Goal: Task Accomplishment & Management: Use online tool/utility

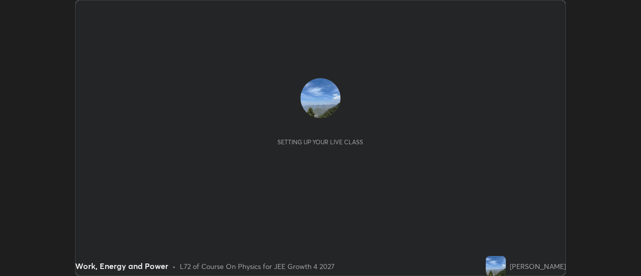
scroll to position [276, 641]
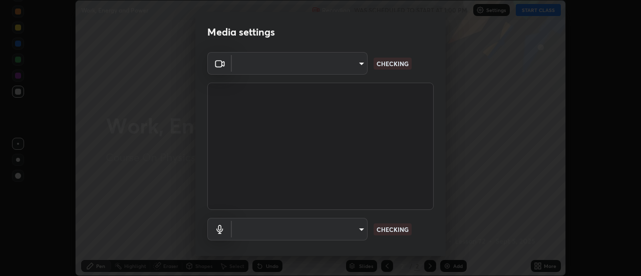
type input "53e04d926baba16f1d8a92ce9a2ff54b9c9f8397c8cc2a903c7551f11558d22a"
type input "communications"
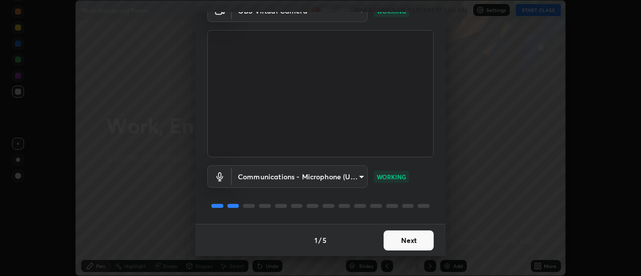
click at [412, 239] on button "Next" at bounding box center [409, 240] width 50 height 20
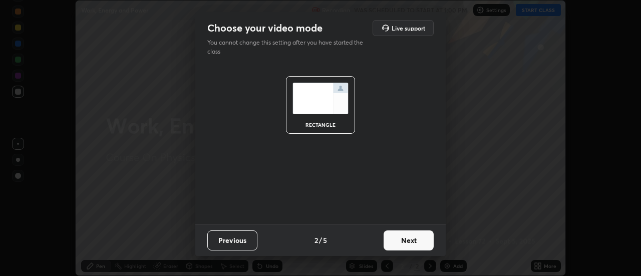
click at [415, 238] on button "Next" at bounding box center [409, 240] width 50 height 20
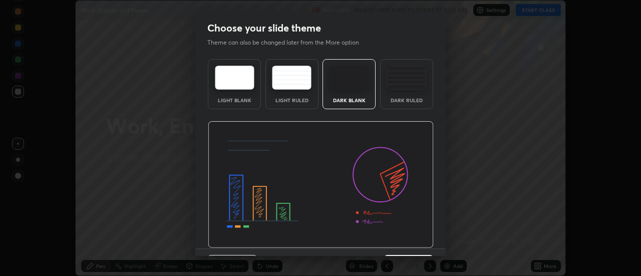
click at [414, 246] on img at bounding box center [321, 184] width 226 height 127
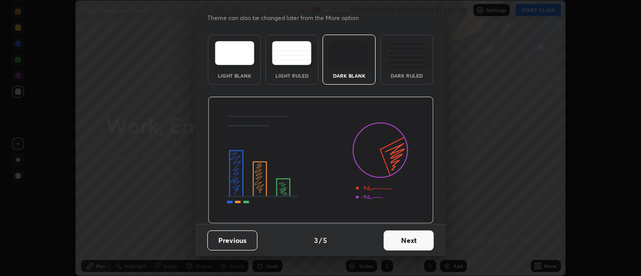
click at [400, 243] on button "Next" at bounding box center [409, 240] width 50 height 20
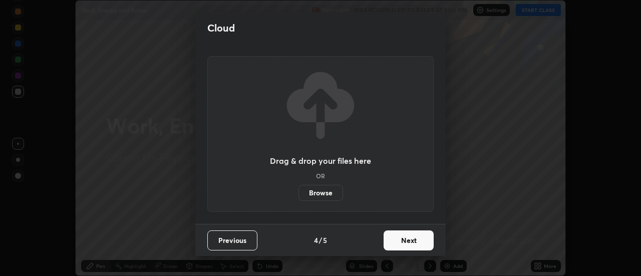
scroll to position [0, 0]
click at [405, 242] on button "Next" at bounding box center [409, 240] width 50 height 20
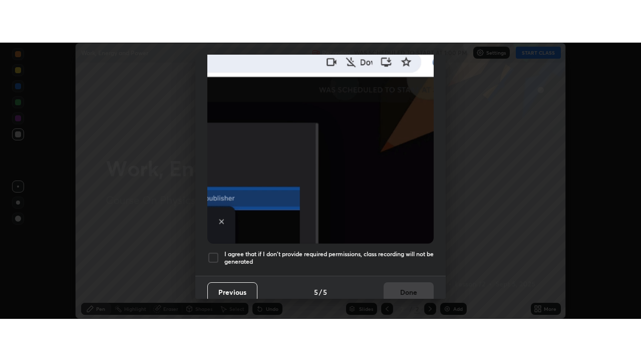
scroll to position [257, 0]
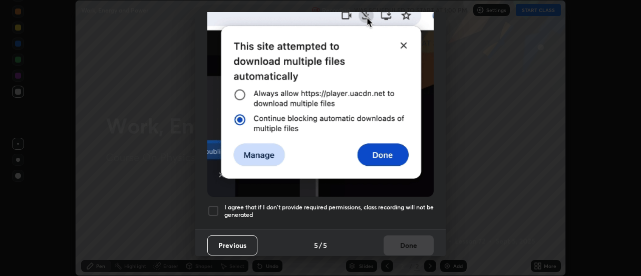
click at [218, 211] on div at bounding box center [213, 211] width 12 height 12
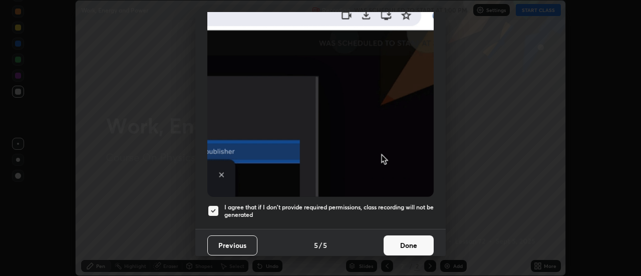
click at [418, 246] on button "Done" at bounding box center [409, 245] width 50 height 20
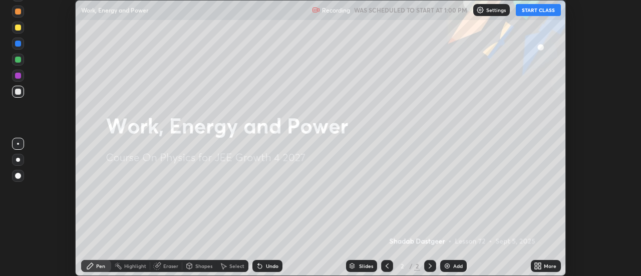
click at [537, 12] on button "START CLASS" at bounding box center [538, 10] width 45 height 12
click at [541, 263] on icon at bounding box center [540, 264] width 3 height 3
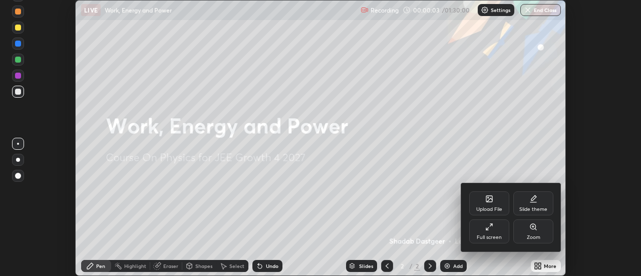
click at [500, 103] on div at bounding box center [320, 138] width 641 height 276
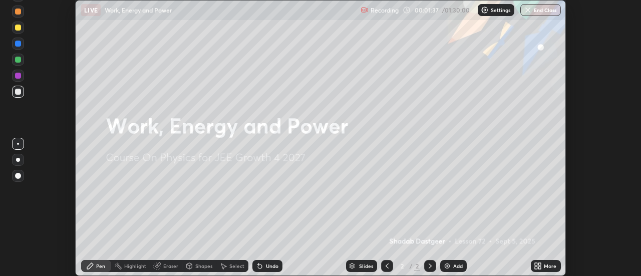
click at [542, 256] on div "More" at bounding box center [546, 266] width 30 height 20
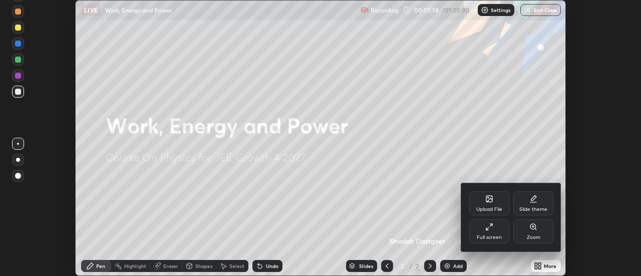
click at [547, 268] on div at bounding box center [320, 138] width 641 height 276
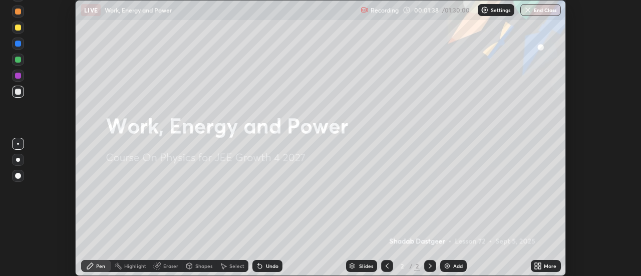
click at [545, 265] on div "More" at bounding box center [550, 265] width 13 height 5
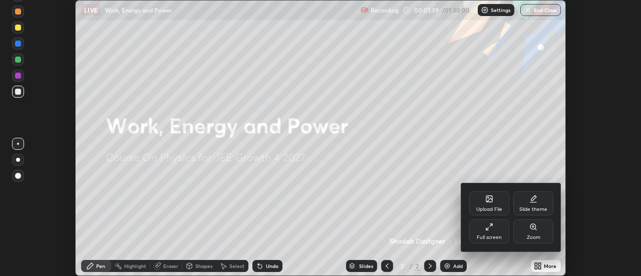
click at [489, 233] on div "Full screen" at bounding box center [489, 231] width 40 height 24
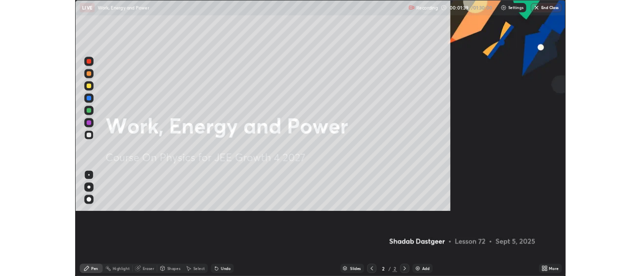
scroll to position [361, 641]
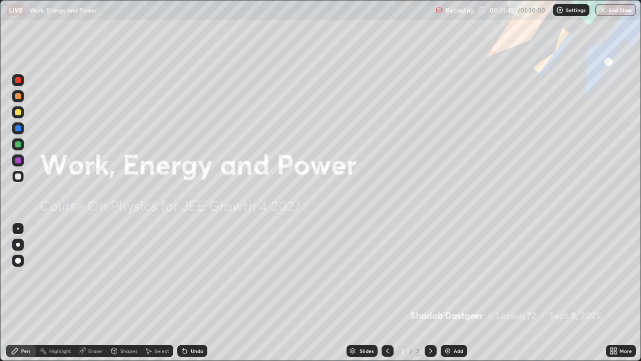
click at [615, 276] on icon at bounding box center [615, 349] width 3 height 3
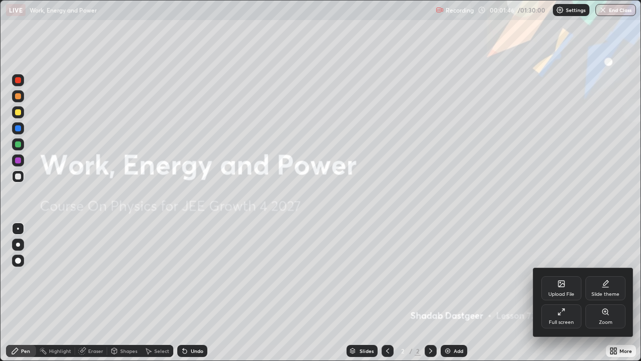
click at [565, 276] on div "Full screen" at bounding box center [562, 316] width 40 height 24
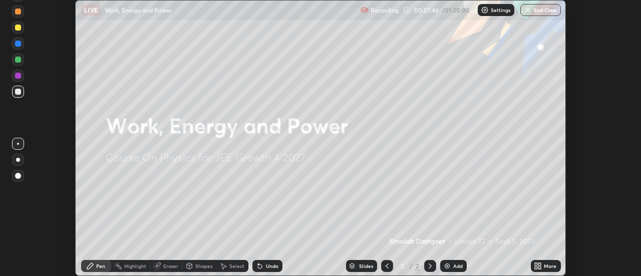
scroll to position [49819, 49454]
